Goal: Transaction & Acquisition: Obtain resource

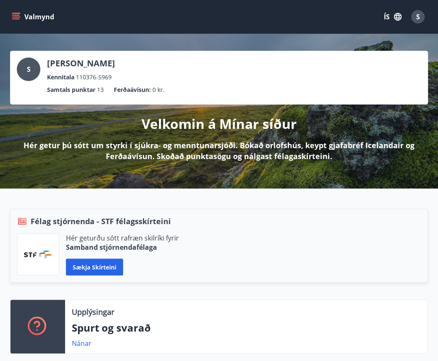
click at [240, 123] on p "Velkomin á Mínar síður" at bounding box center [218, 124] width 155 height 18
click at [18, 17] on icon "menu" at bounding box center [16, 16] width 9 height 1
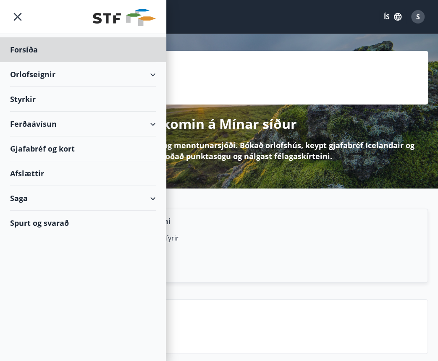
click at [37, 99] on div "Styrkir" at bounding box center [83, 99] width 146 height 25
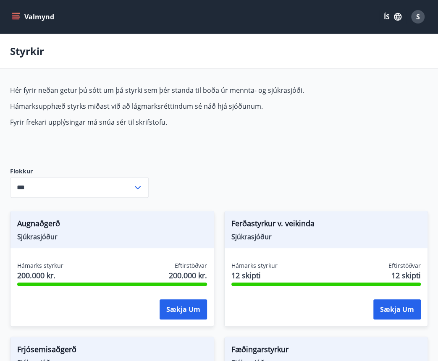
click at [139, 188] on icon at bounding box center [138, 188] width 10 height 10
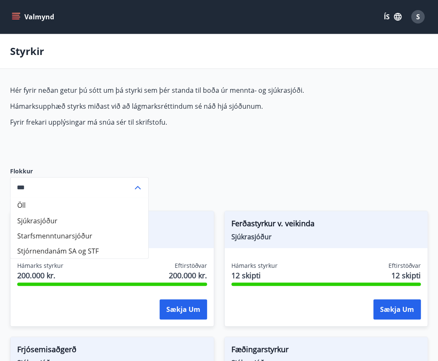
click at [94, 233] on li "Starfsmenntunarsjóður" at bounding box center [79, 235] width 138 height 15
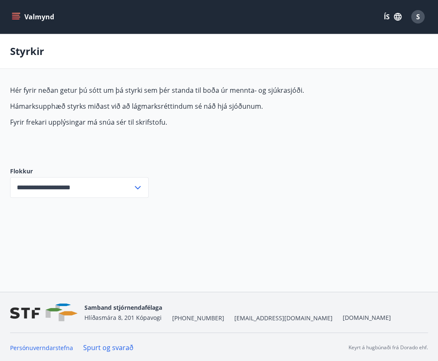
click at [130, 182] on input "**********" at bounding box center [71, 187] width 123 height 21
click at [197, 160] on div "**********" at bounding box center [219, 148] width 418 height 125
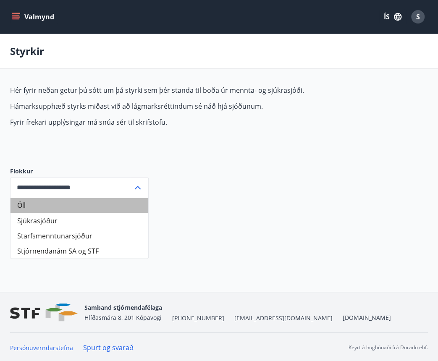
drag, startPoint x: 69, startPoint y: 199, endPoint x: 88, endPoint y: 190, distance: 21.2
click at [69, 199] on li "Öll" at bounding box center [79, 205] width 138 height 15
type input "***"
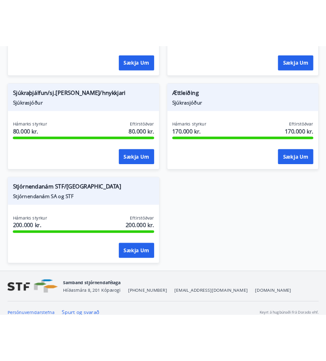
scroll to position [925, 0]
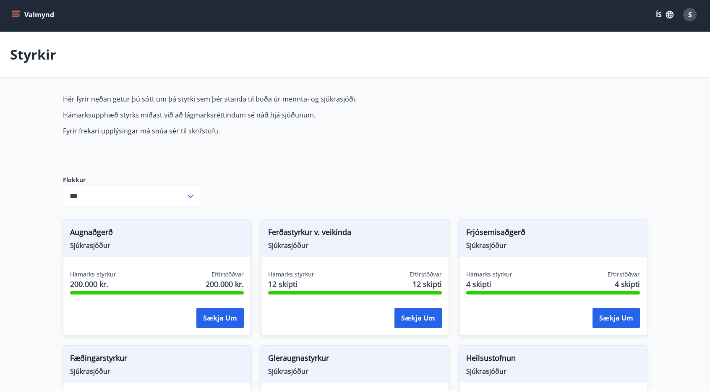
scroll to position [0, 0]
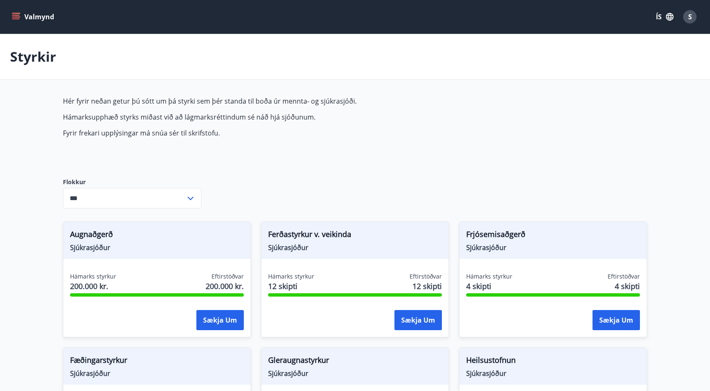
click at [15, 10] on button "Valmynd" at bounding box center [33, 16] width 47 height 15
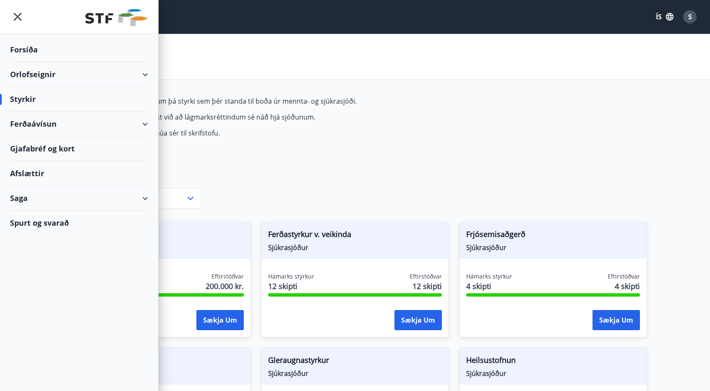
click at [147, 196] on div "Saga" at bounding box center [79, 198] width 138 height 25
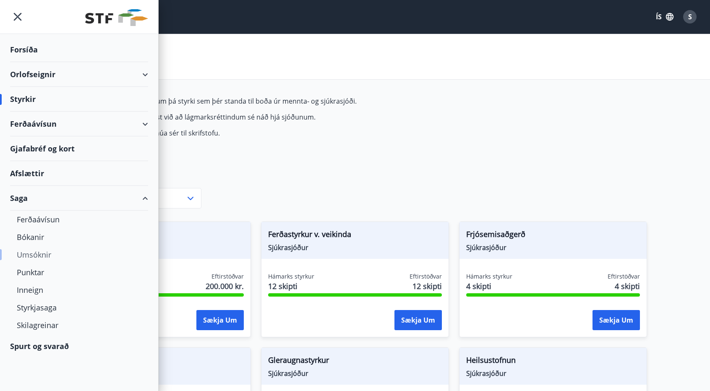
click at [48, 254] on div "Umsóknir" at bounding box center [79, 255] width 125 height 18
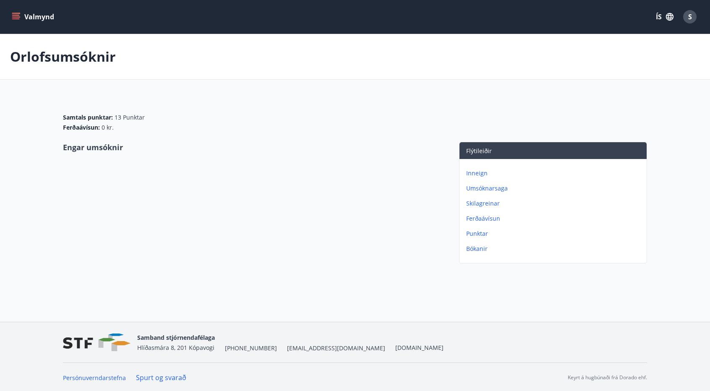
click at [18, 21] on button "Valmynd" at bounding box center [33, 16] width 47 height 15
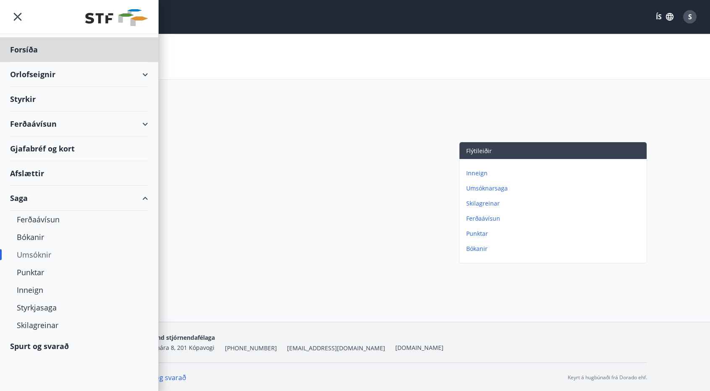
click at [34, 99] on div "Styrkir" at bounding box center [79, 99] width 138 height 25
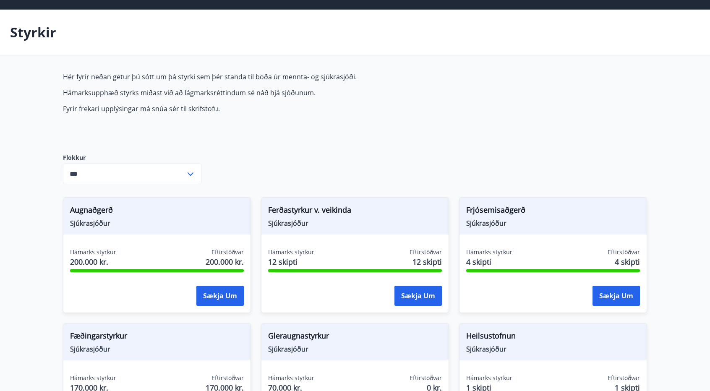
scroll to position [28, 0]
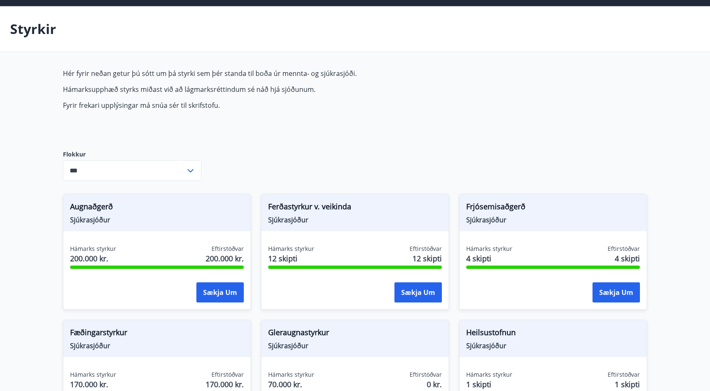
click at [191, 170] on icon at bounding box center [191, 170] width 6 height 3
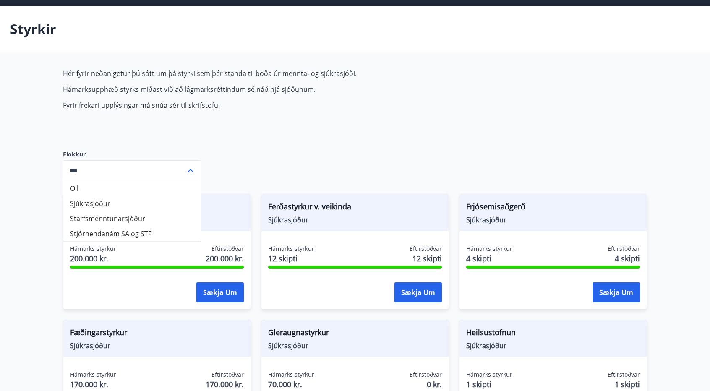
click at [159, 233] on li "Stjórnendanám SA og STF" at bounding box center [132, 233] width 138 height 15
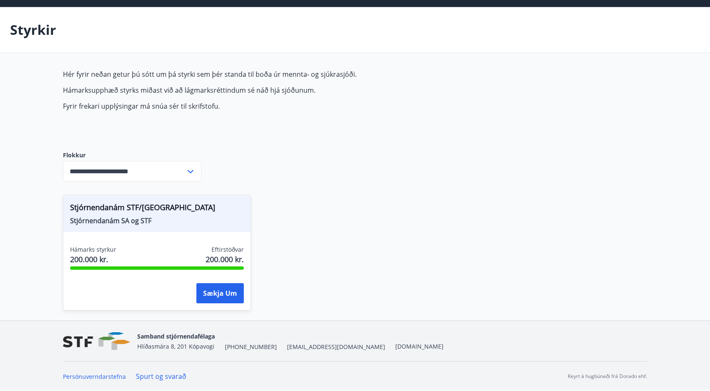
scroll to position [26, 0]
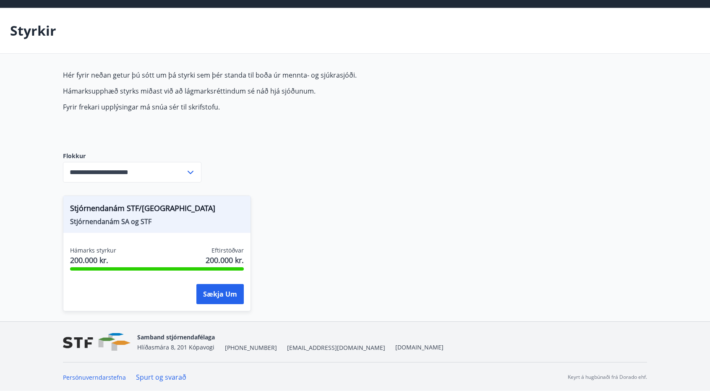
click at [186, 169] on icon at bounding box center [191, 172] width 10 height 10
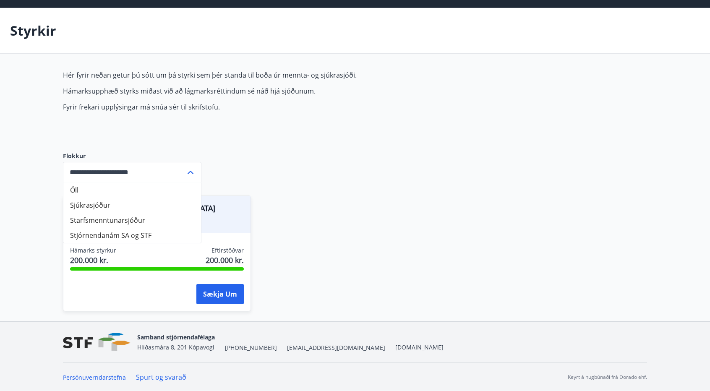
click at [164, 219] on li "Starfsmenntunarsjóður" at bounding box center [132, 220] width 138 height 15
type input "**********"
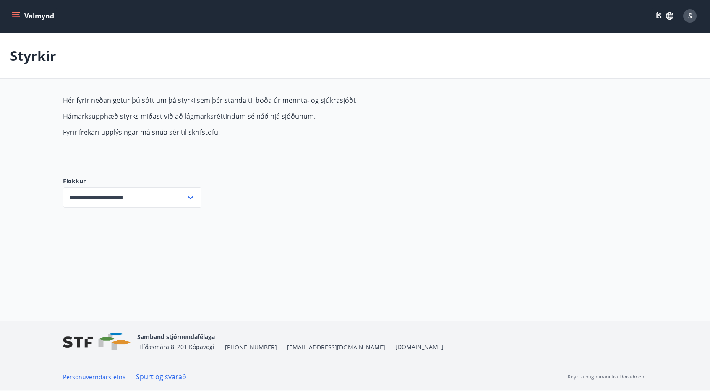
scroll to position [0, 0]
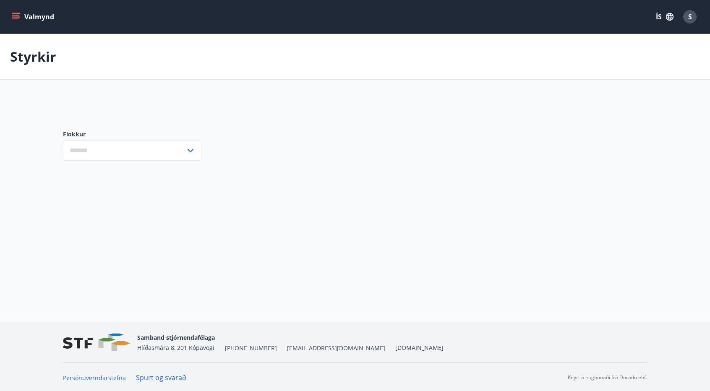
type input "***"
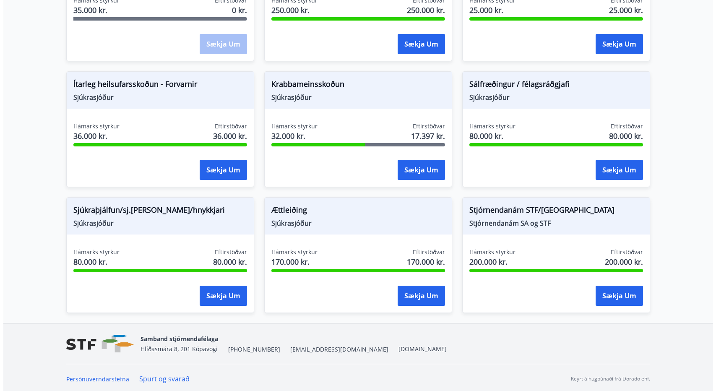
scroll to position [528, 0]
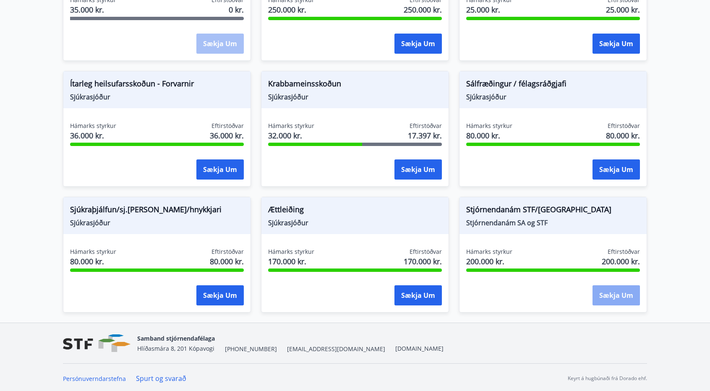
click at [614, 293] on button "Sækja um" at bounding box center [616, 295] width 47 height 20
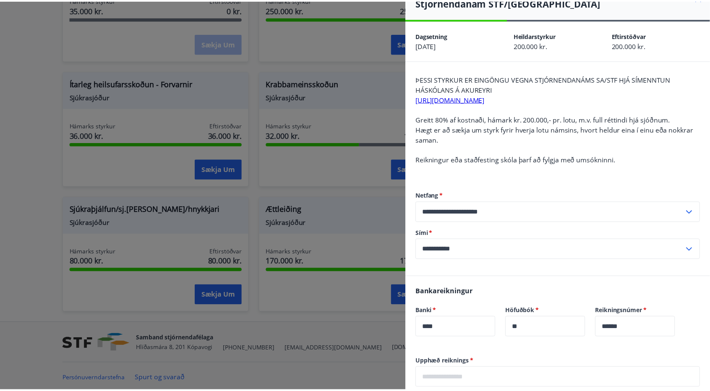
scroll to position [13, 0]
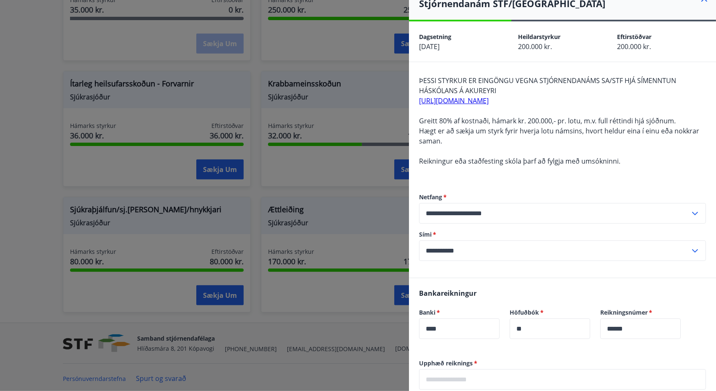
click at [341, 182] on div at bounding box center [358, 195] width 716 height 391
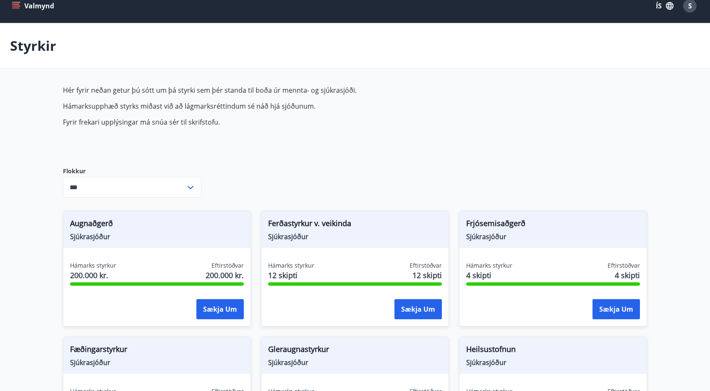
scroll to position [0, 0]
